Goal: Information Seeking & Learning: Understand process/instructions

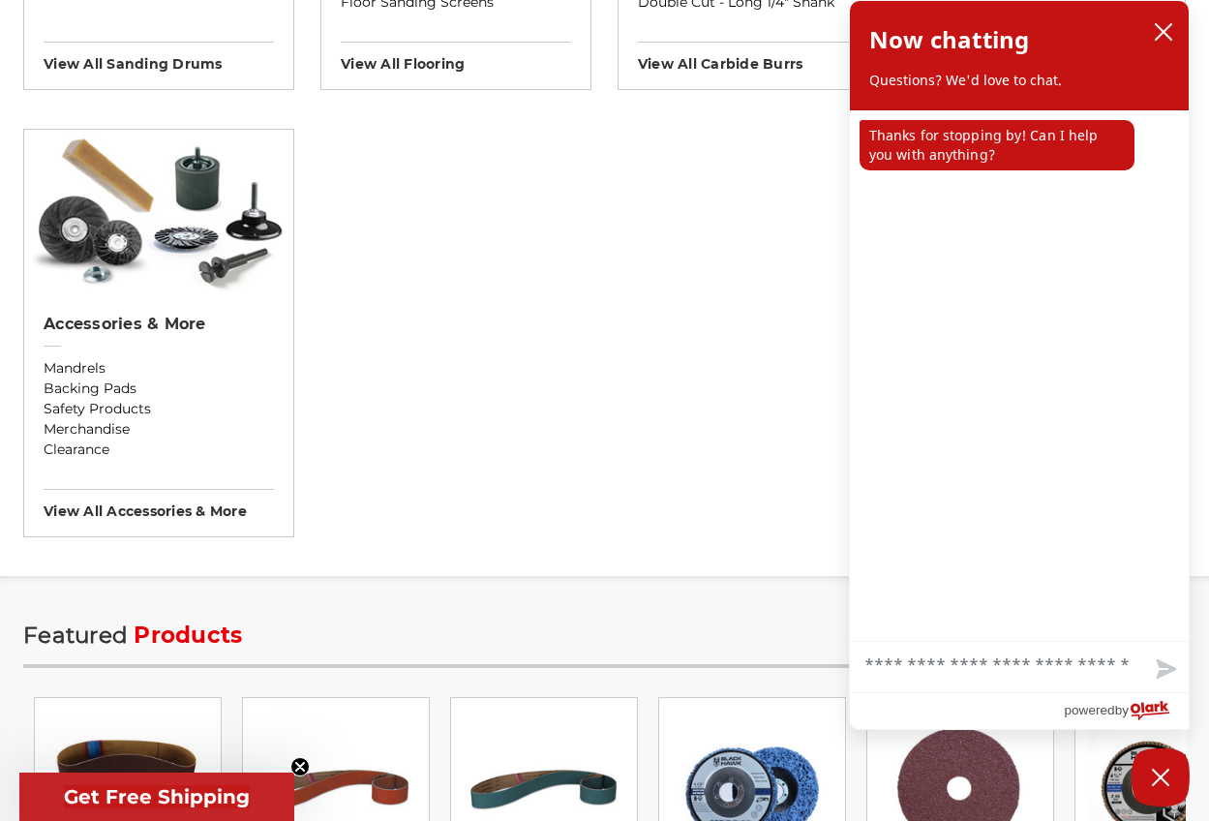
scroll to position [1936, 0]
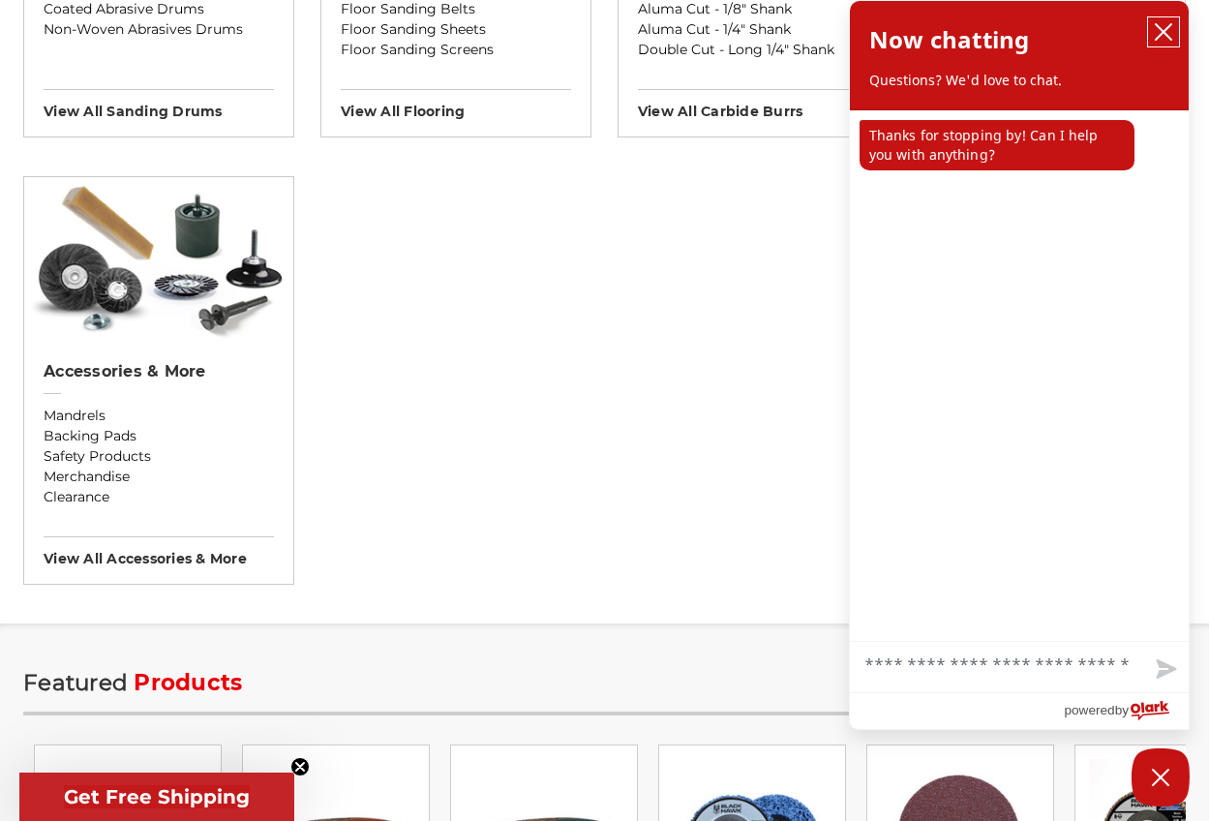
click at [1162, 29] on icon "close chatbox" at bounding box center [1163, 31] width 19 height 19
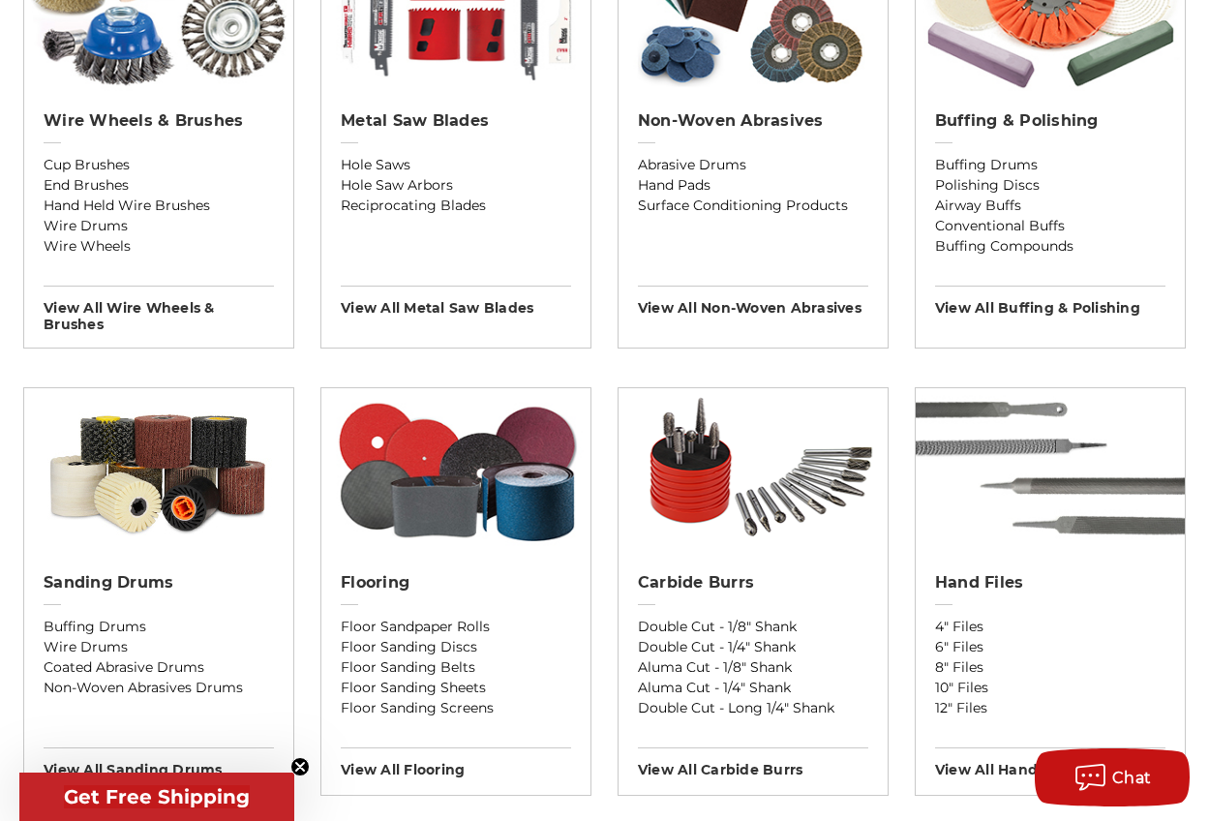
scroll to position [1258, 0]
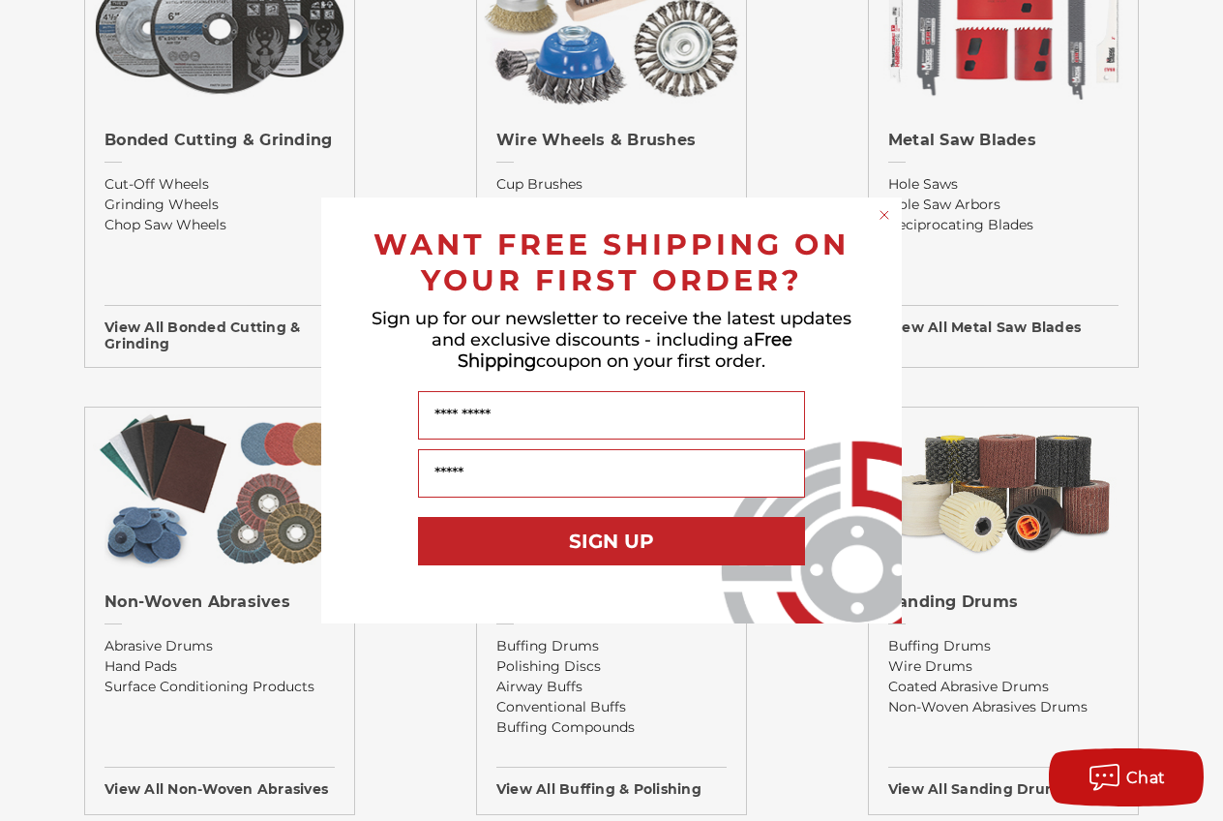
click at [888, 211] on icon "Close dialog" at bounding box center [885, 215] width 8 height 8
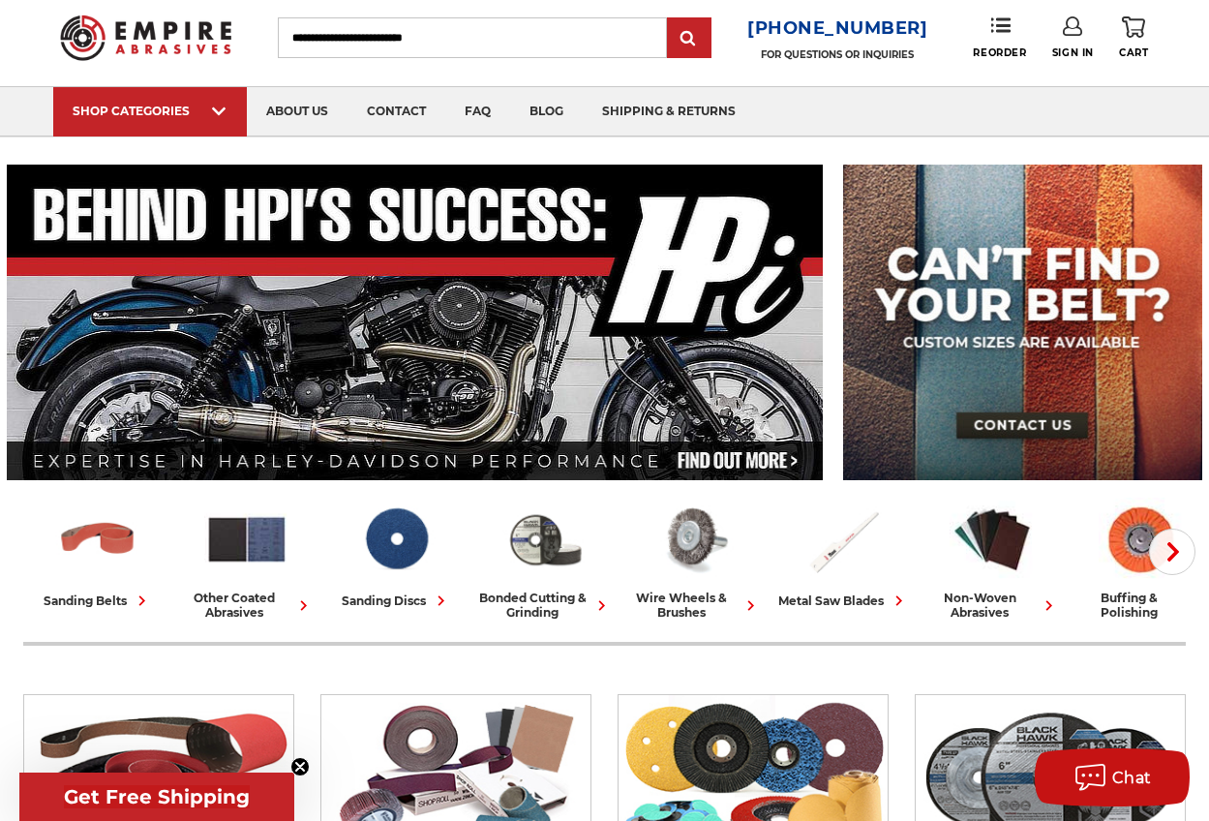
scroll to position [0, 0]
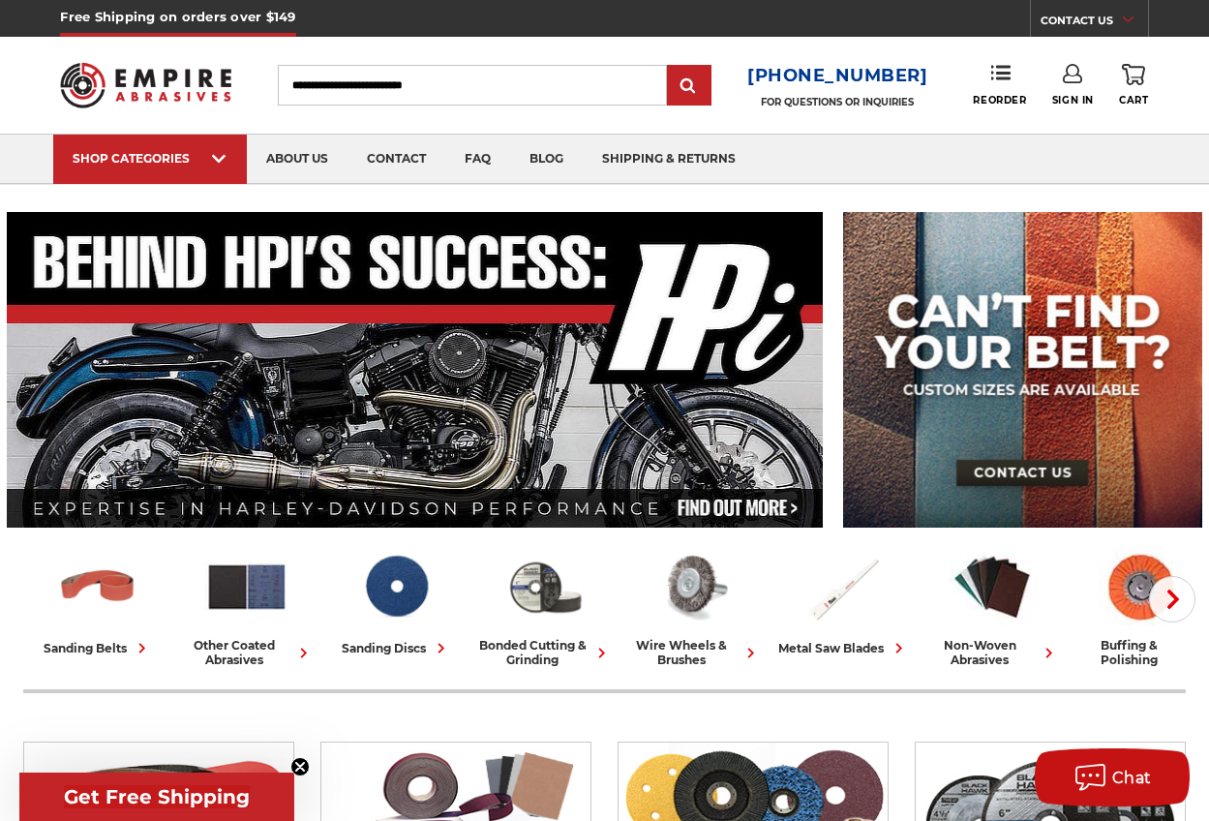
click at [373, 82] on input "Search" at bounding box center [472, 85] width 388 height 41
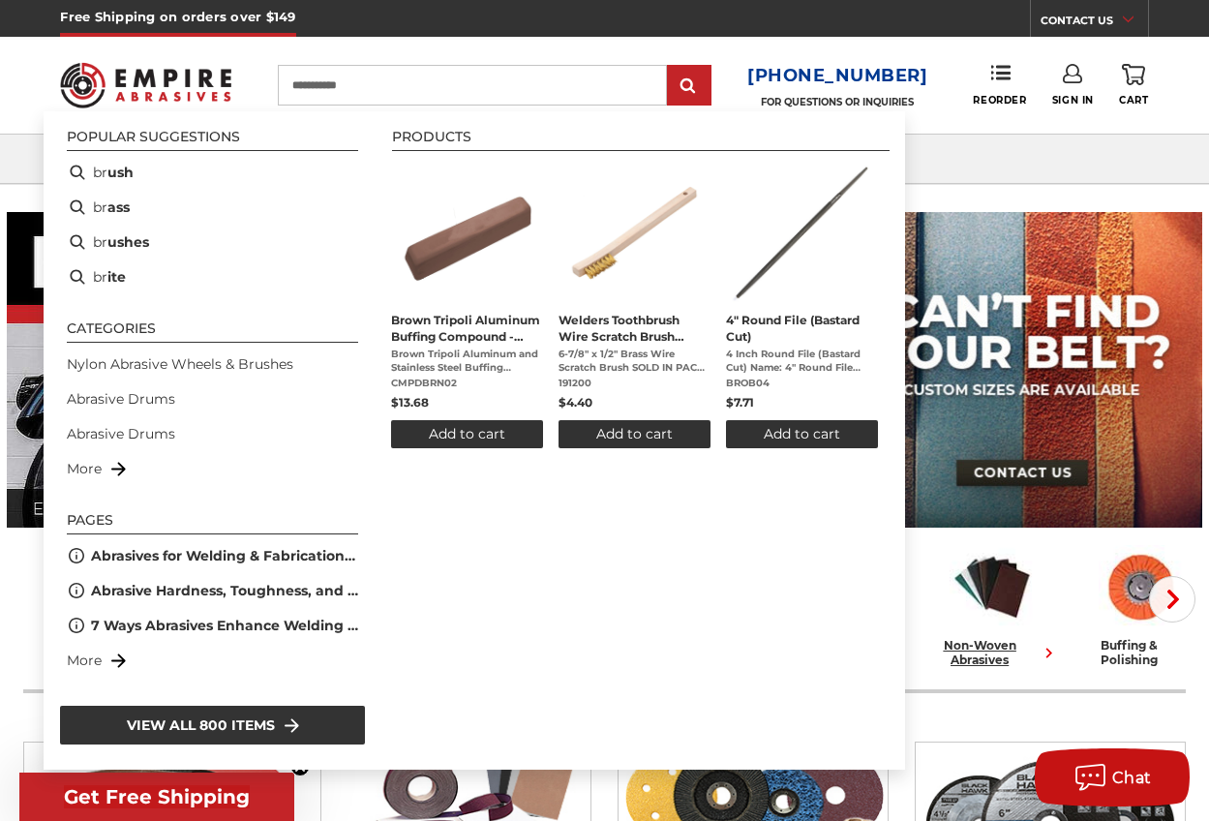
type input "**********"
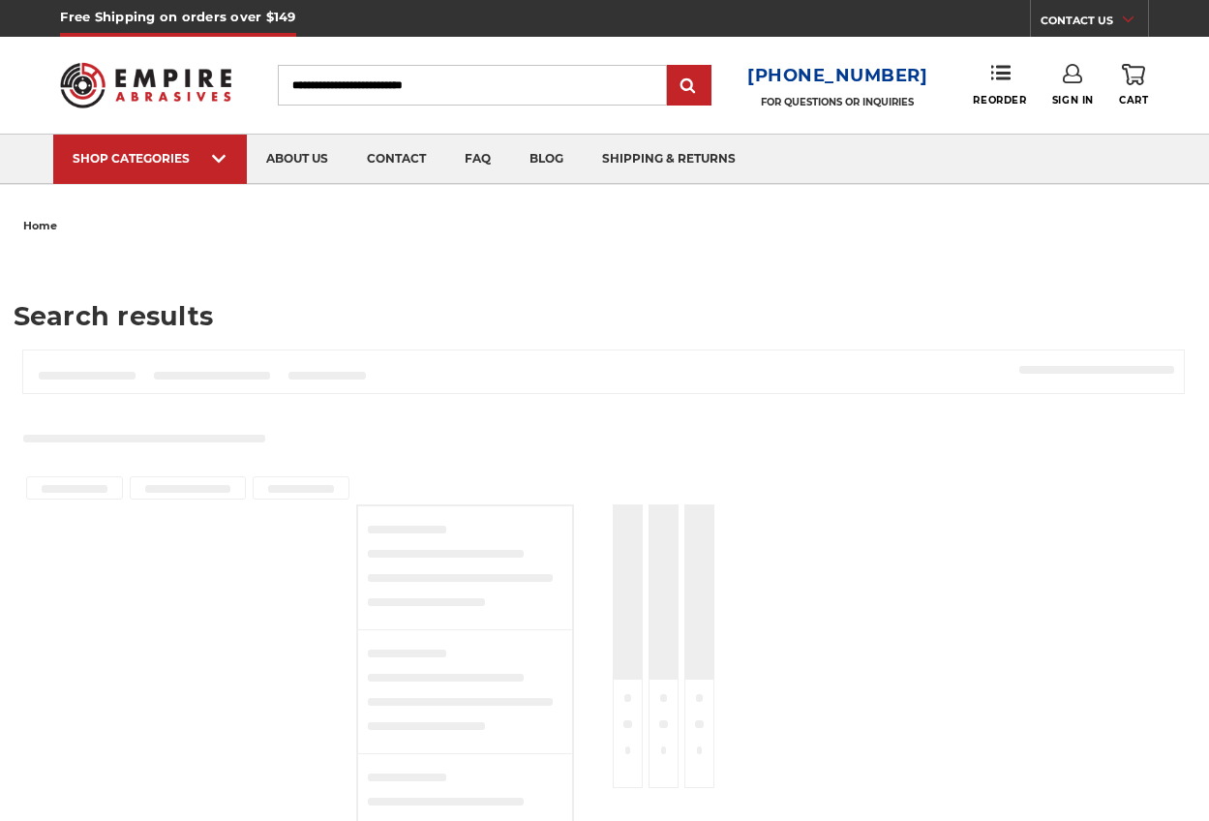
type input "**********"
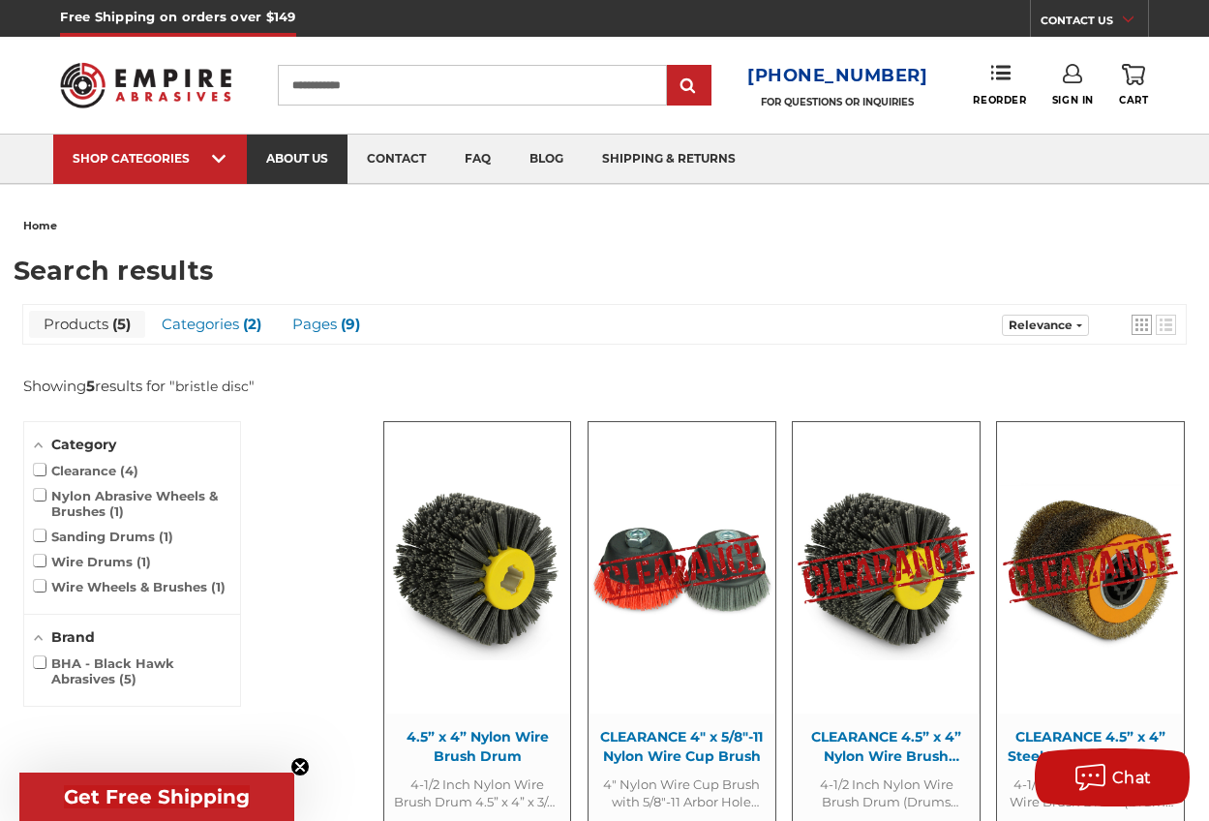
click at [283, 151] on link "about us" at bounding box center [297, 159] width 101 height 49
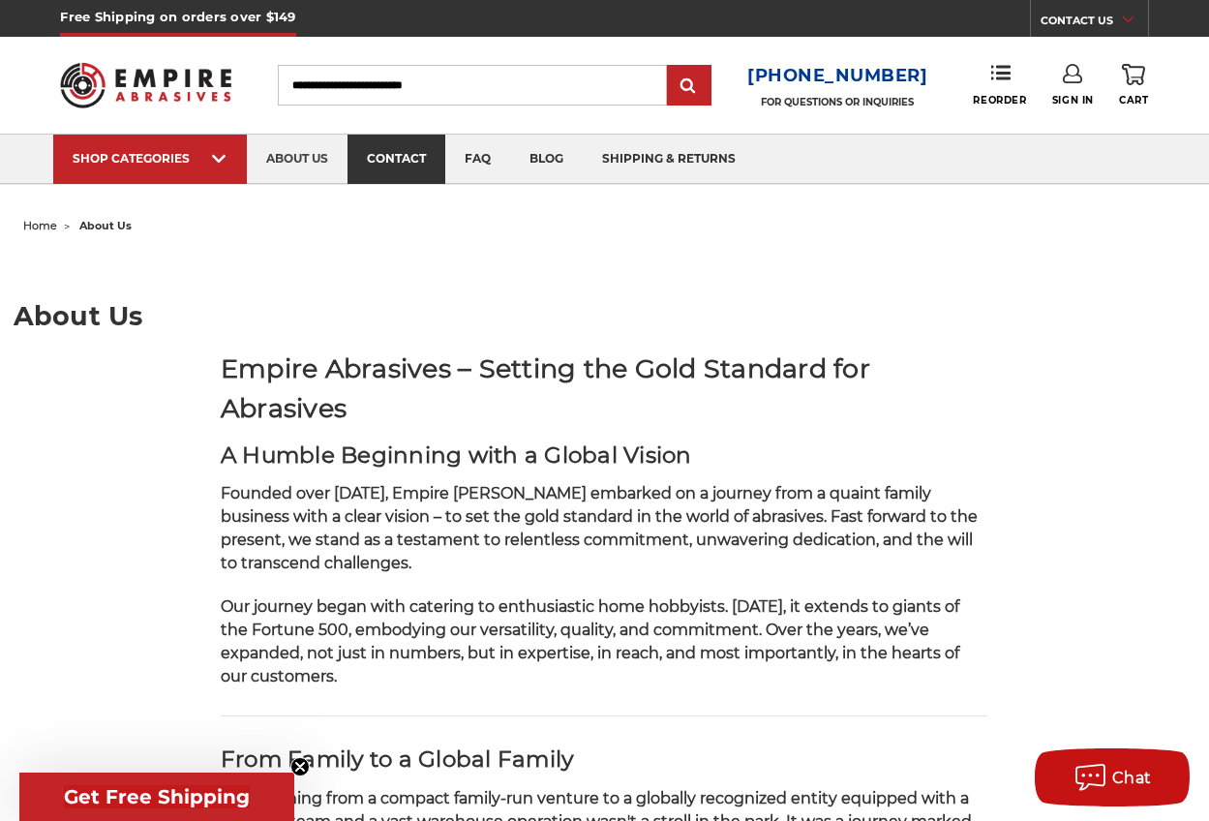
click at [380, 161] on link "contact" at bounding box center [396, 159] width 98 height 49
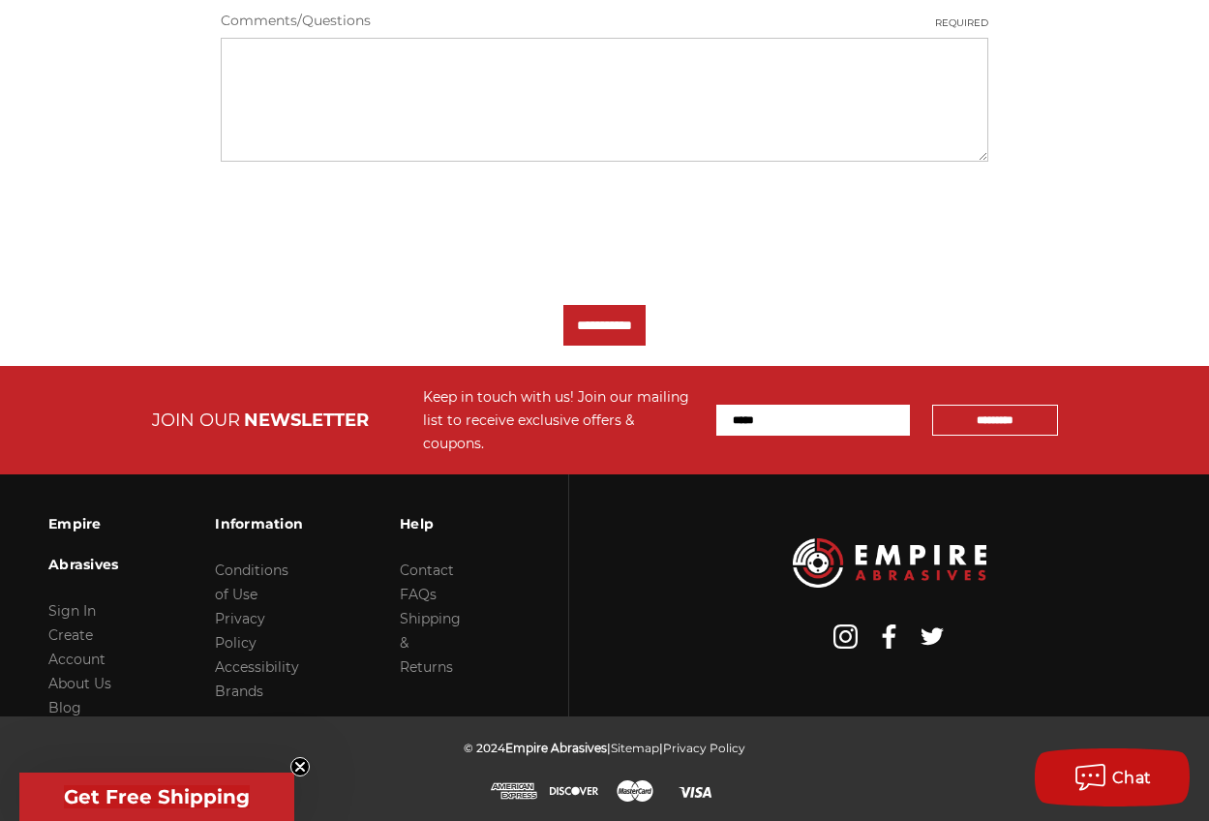
scroll to position [845, 0]
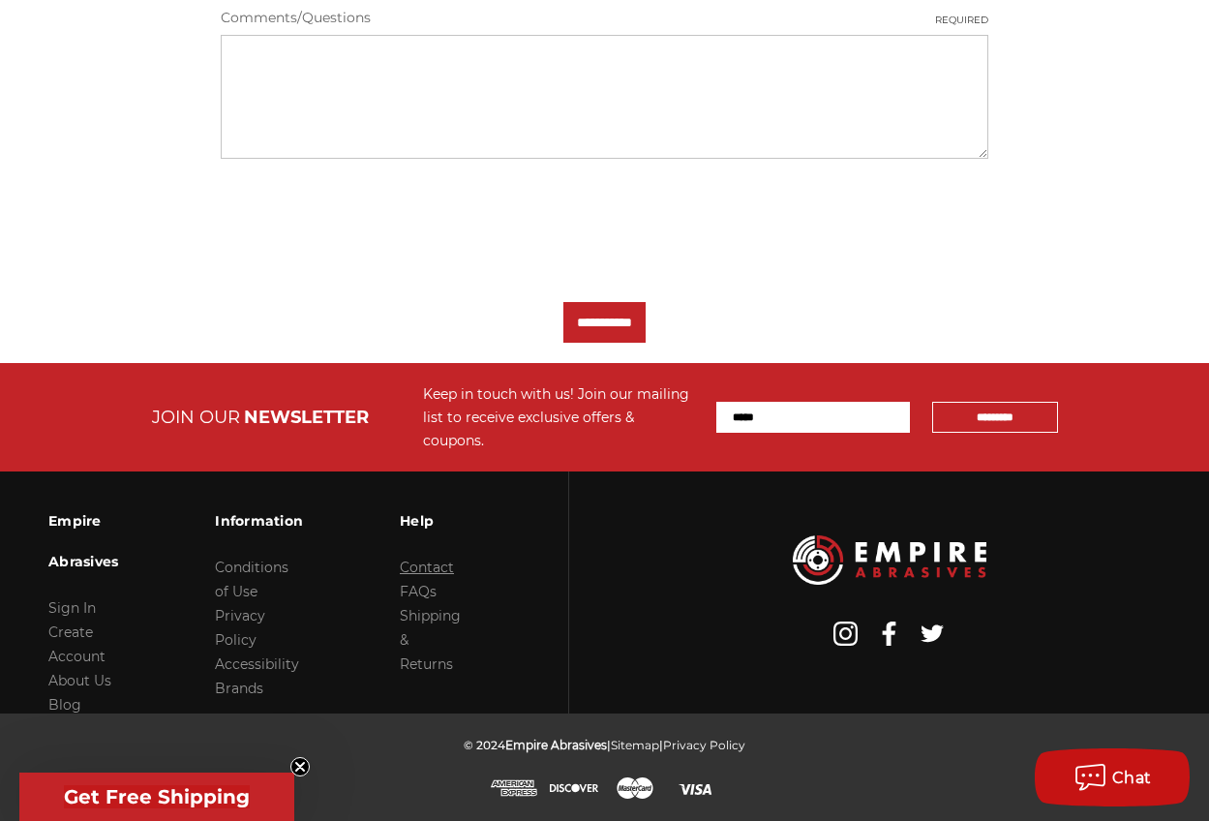
click at [454, 569] on link "Contact" at bounding box center [427, 566] width 54 height 17
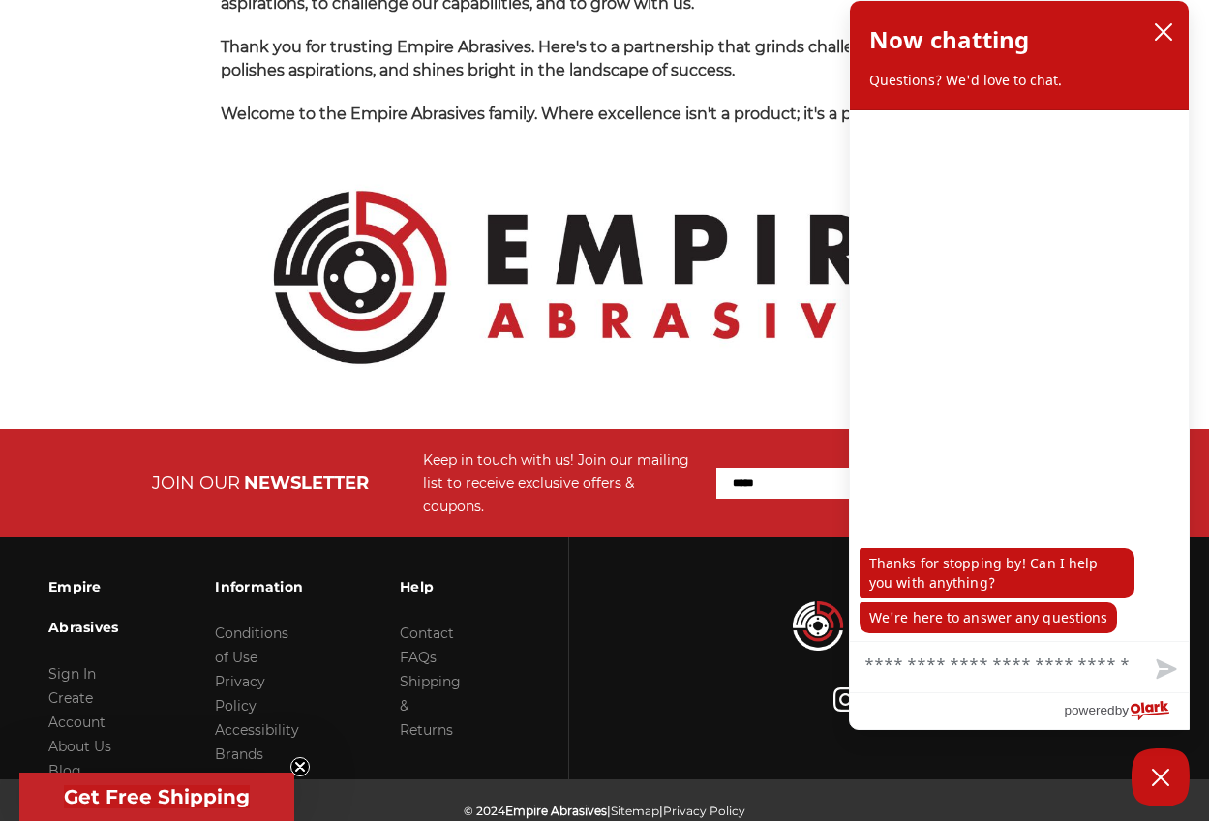
scroll to position [2226, 0]
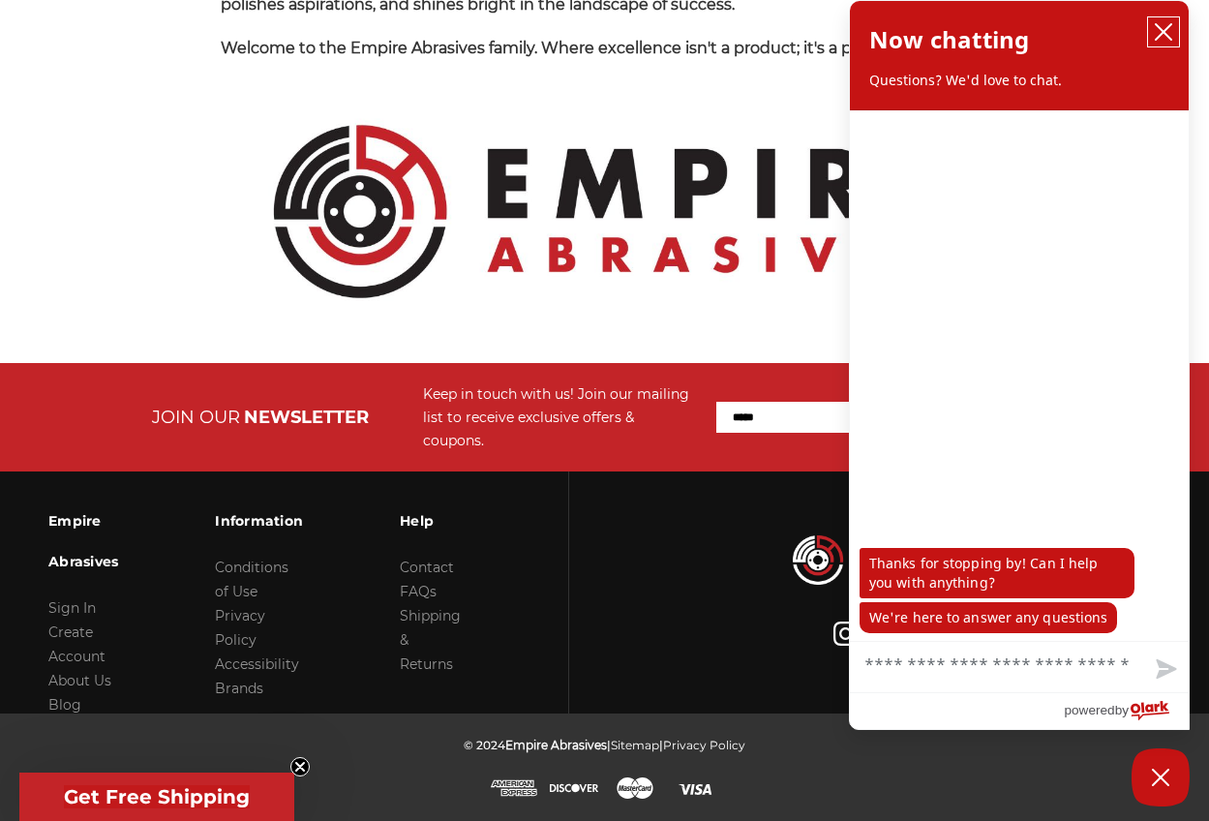
click at [1158, 31] on icon "close chatbox" at bounding box center [1163, 31] width 19 height 19
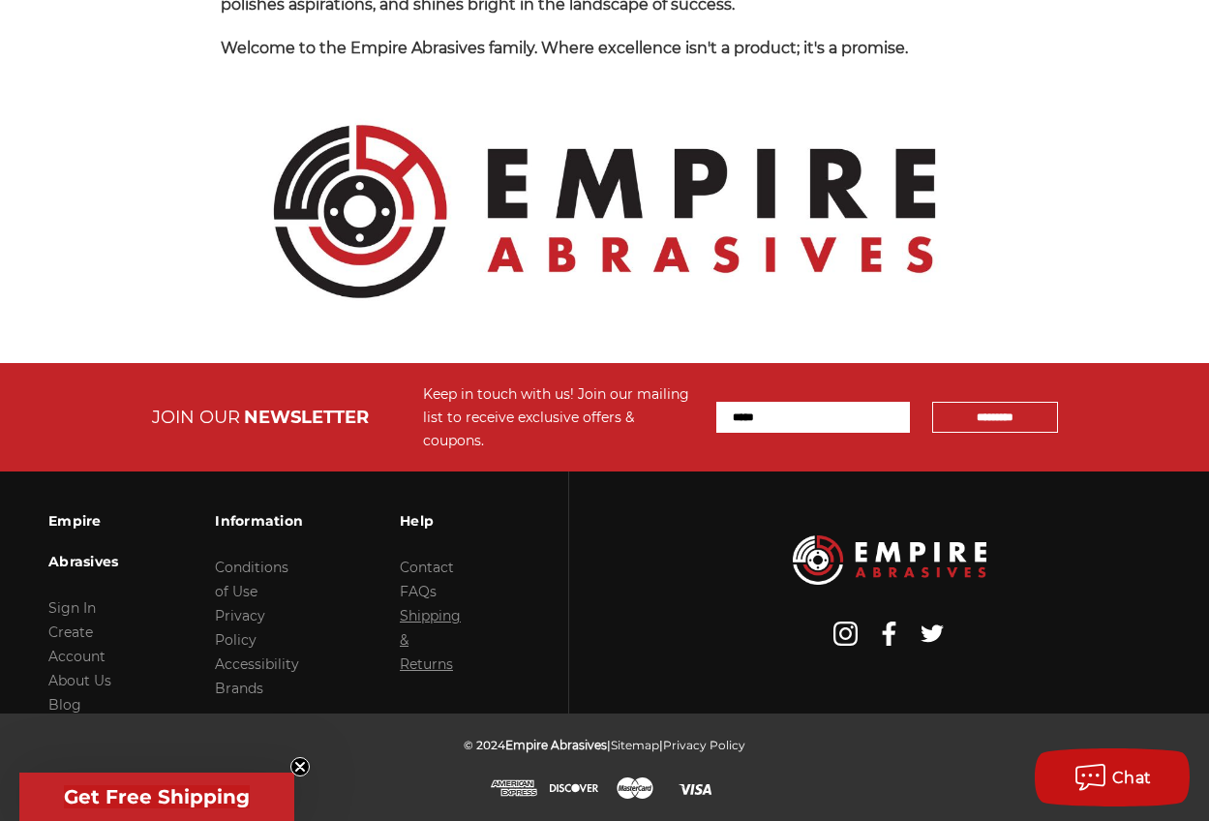
click at [461, 626] on link "Shipping & Returns" at bounding box center [430, 640] width 61 height 66
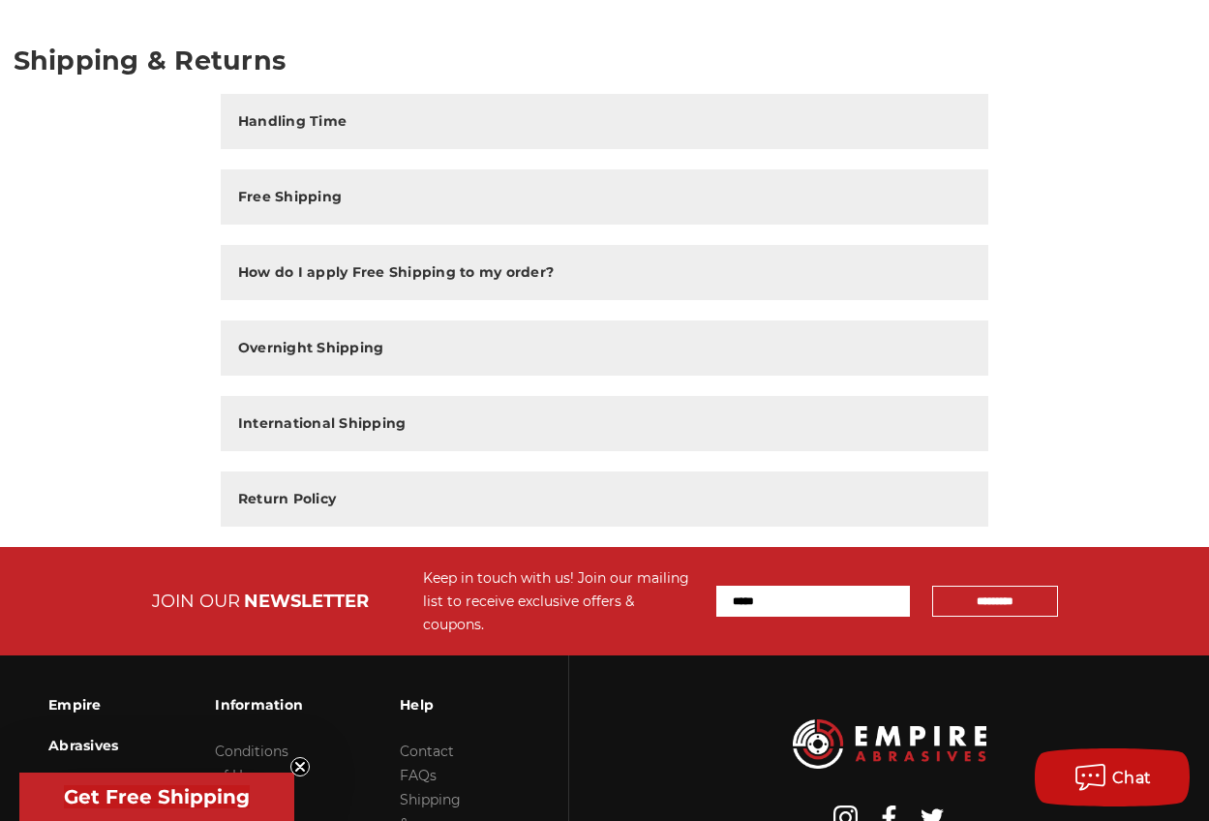
scroll to position [290, 0]
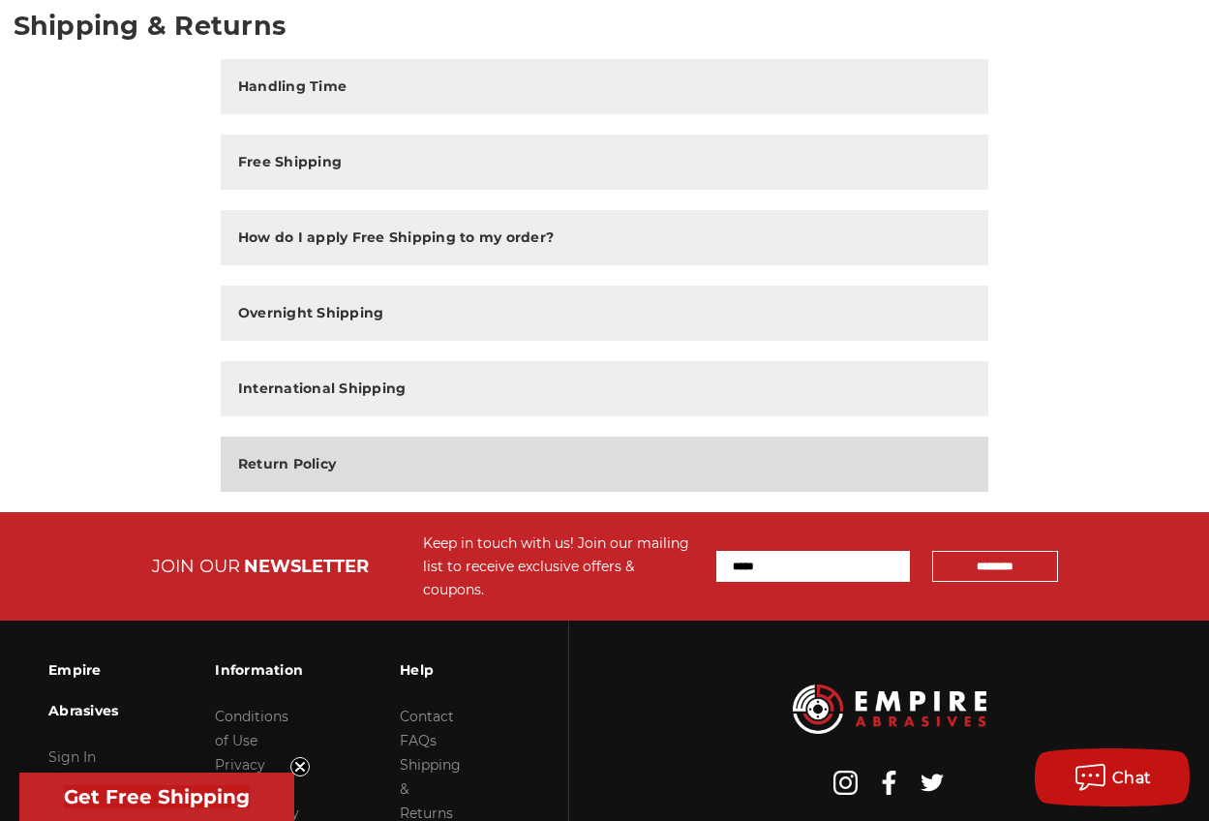
click at [493, 452] on button "Return Policy" at bounding box center [605, 463] width 768 height 55
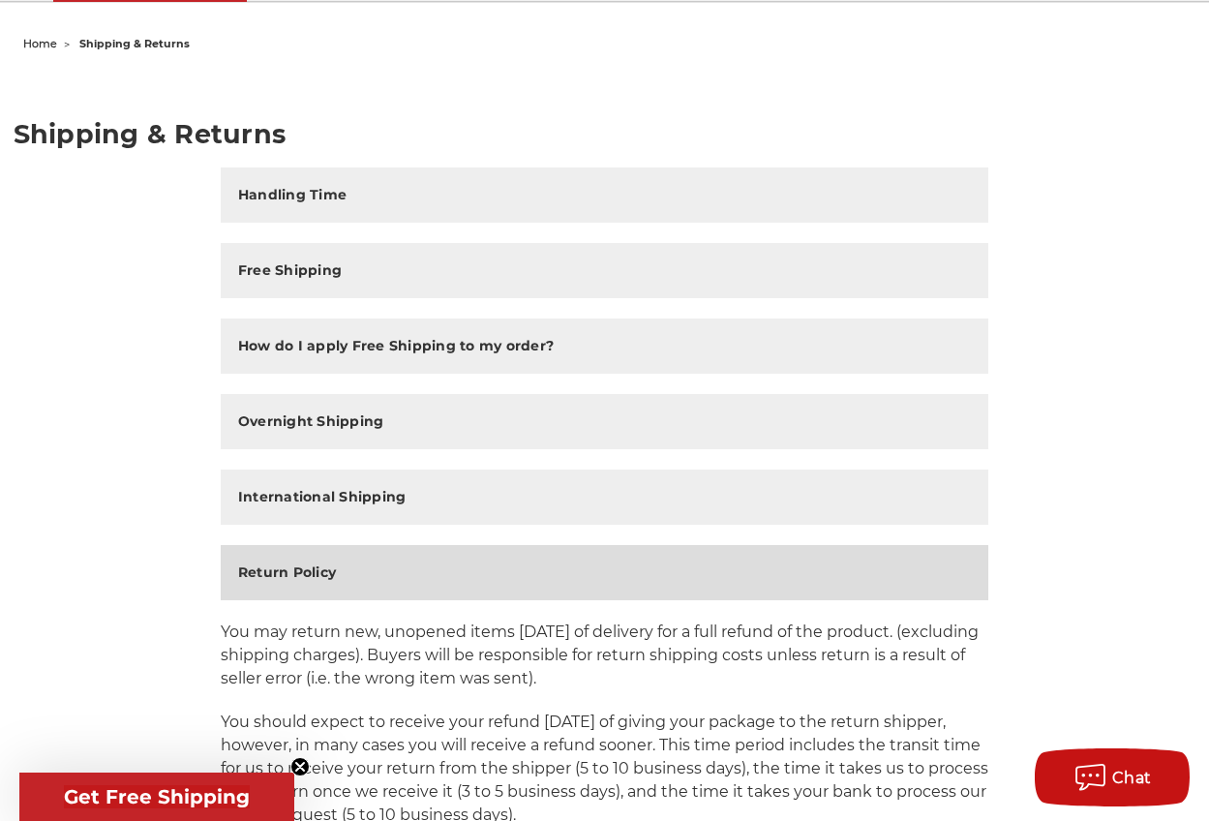
scroll to position [0, 0]
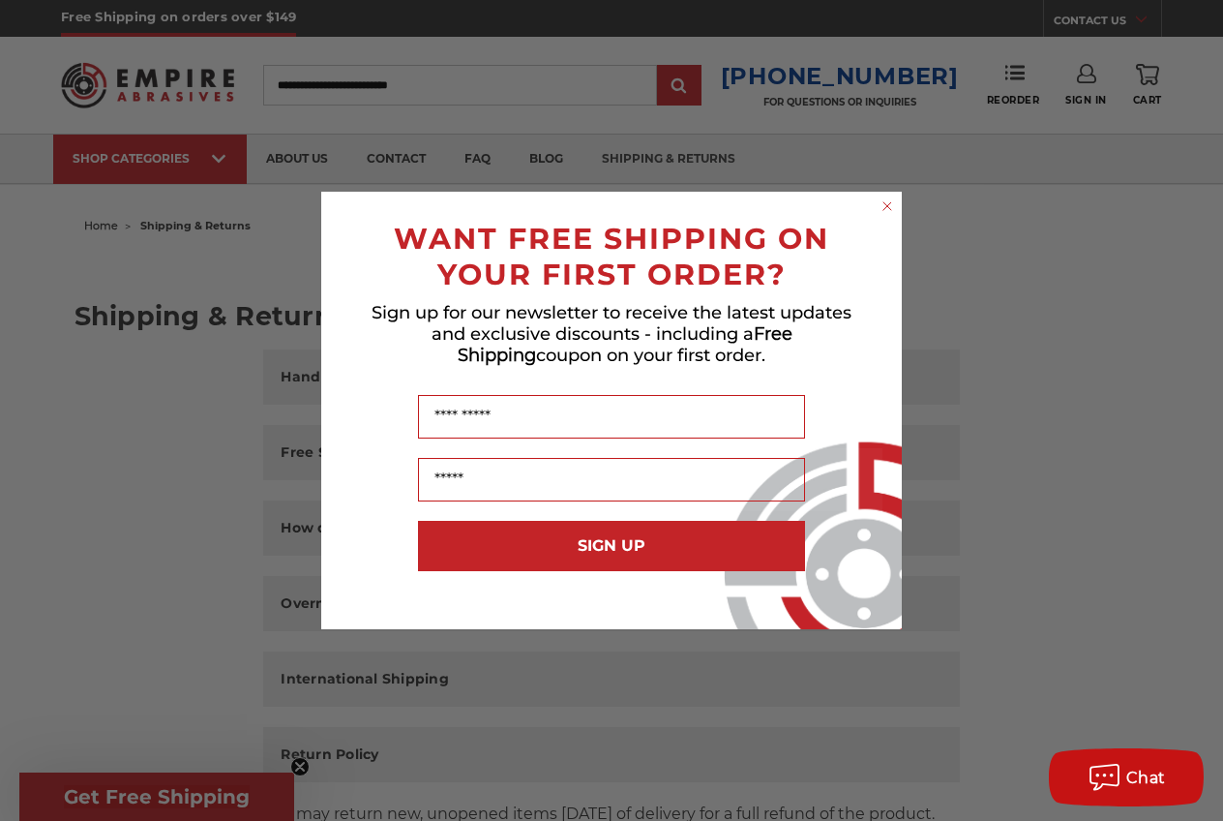
click at [887, 206] on icon "Close dialog" at bounding box center [888, 206] width 8 height 8
